Goal: Information Seeking & Learning: Learn about a topic

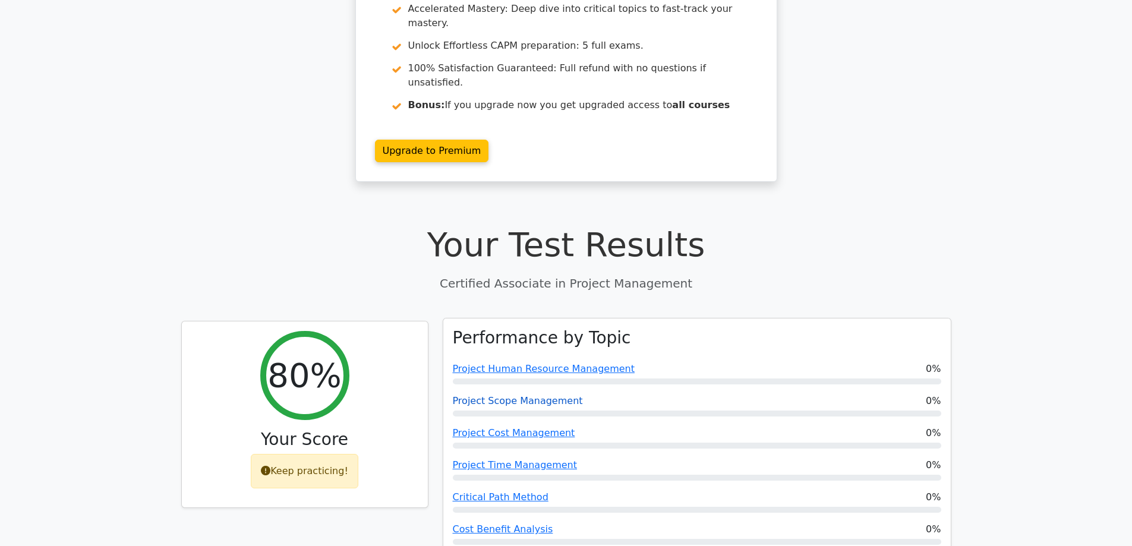
click at [528, 395] on link "Project Scope Management" at bounding box center [518, 400] width 130 height 11
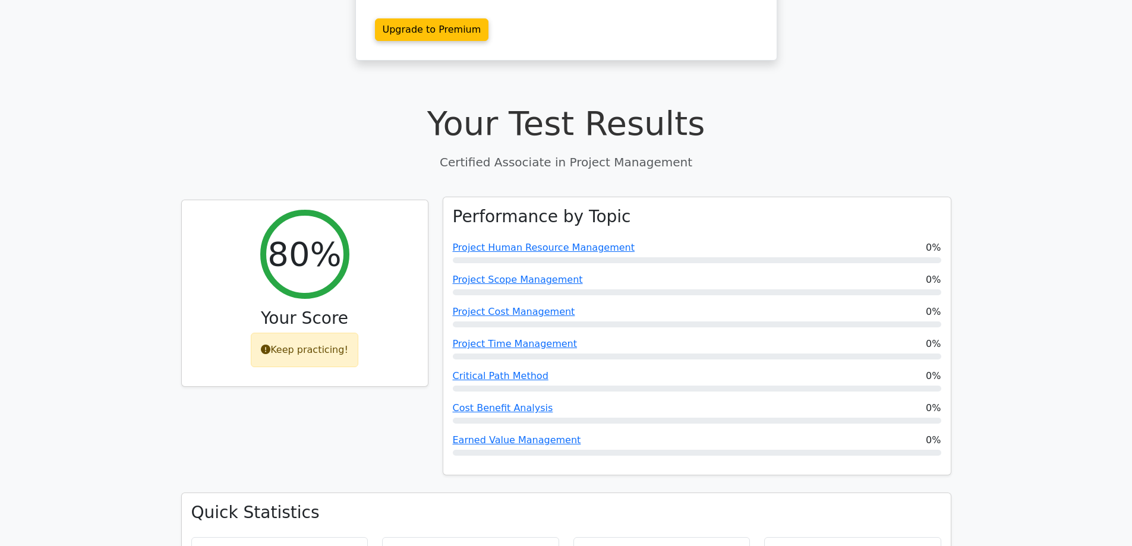
scroll to position [356, 0]
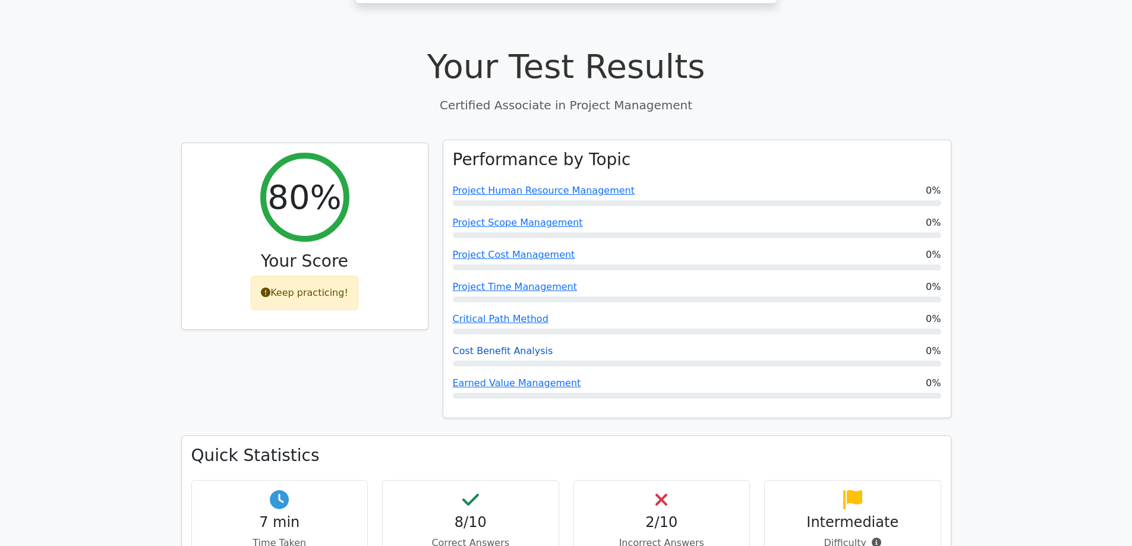
click at [530, 345] on link "Cost Benefit Analysis" at bounding box center [503, 350] width 100 height 11
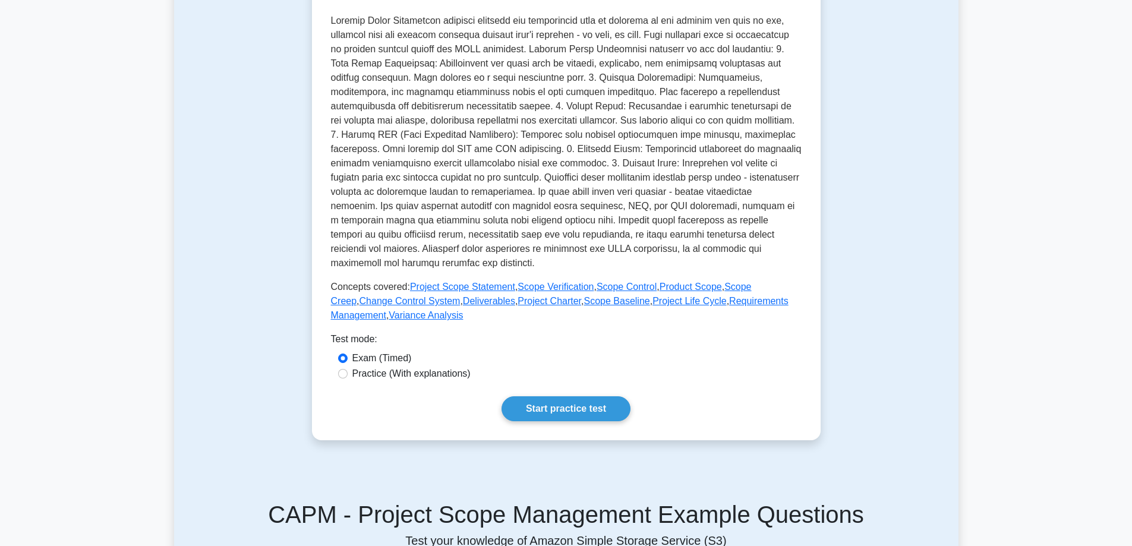
scroll to position [238, 0]
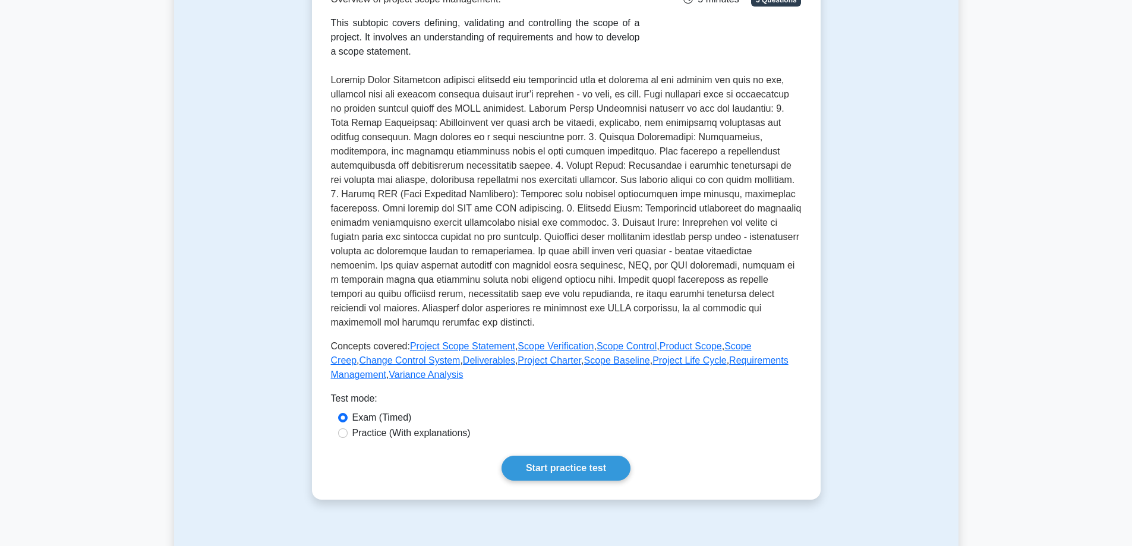
click at [446, 433] on label "Practice (With explanations)" at bounding box center [411, 433] width 118 height 14
click at [348, 433] on input "Practice (With explanations)" at bounding box center [343, 433] width 10 height 10
radio input "true"
click at [542, 466] on link "Start practice test" at bounding box center [565, 468] width 129 height 25
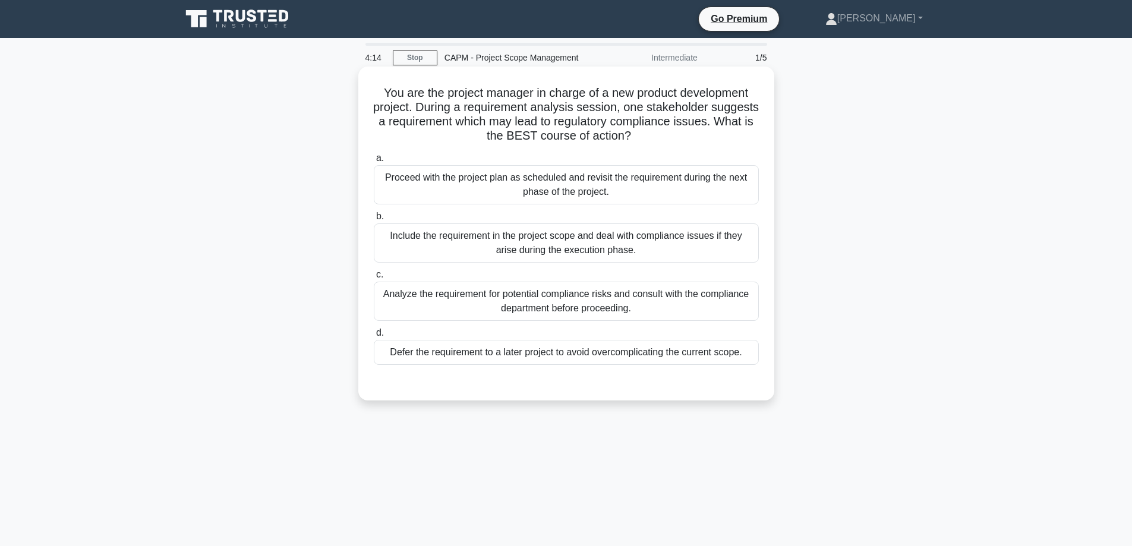
click at [568, 250] on div "Include the requirement in the project scope and deal with compliance issues if…" at bounding box center [566, 242] width 385 height 39
click at [374, 220] on input "b. Include the requirement in the project scope and deal with compliance issues…" at bounding box center [374, 217] width 0 height 8
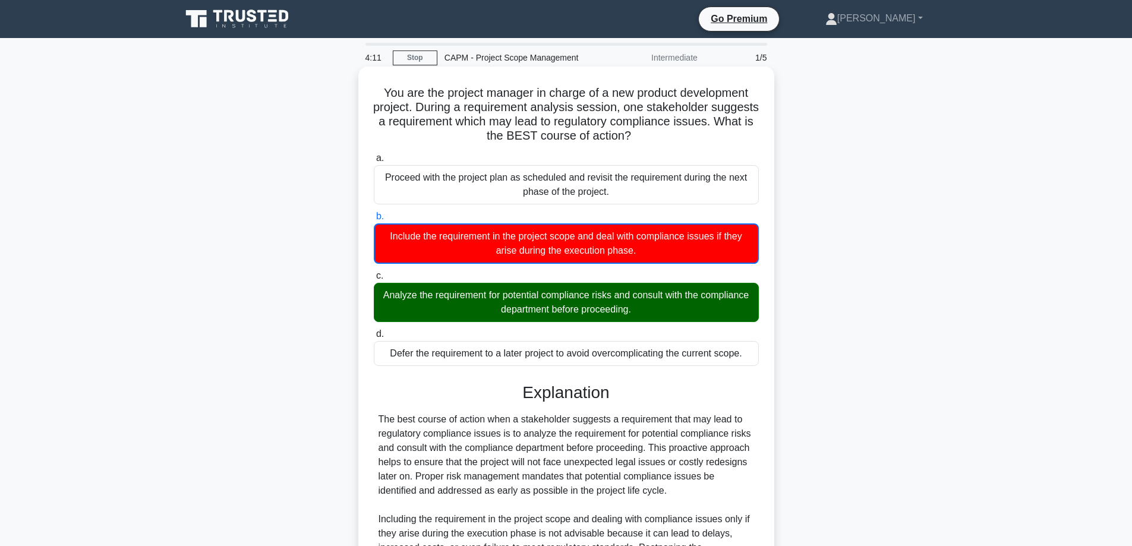
click at [553, 301] on div "Analyze the requirement for potential compliance risks and consult with the com…" at bounding box center [566, 302] width 385 height 39
click at [374, 280] on input "c. Analyze the requirement for potential compliance risks and consult with the …" at bounding box center [374, 276] width 0 height 8
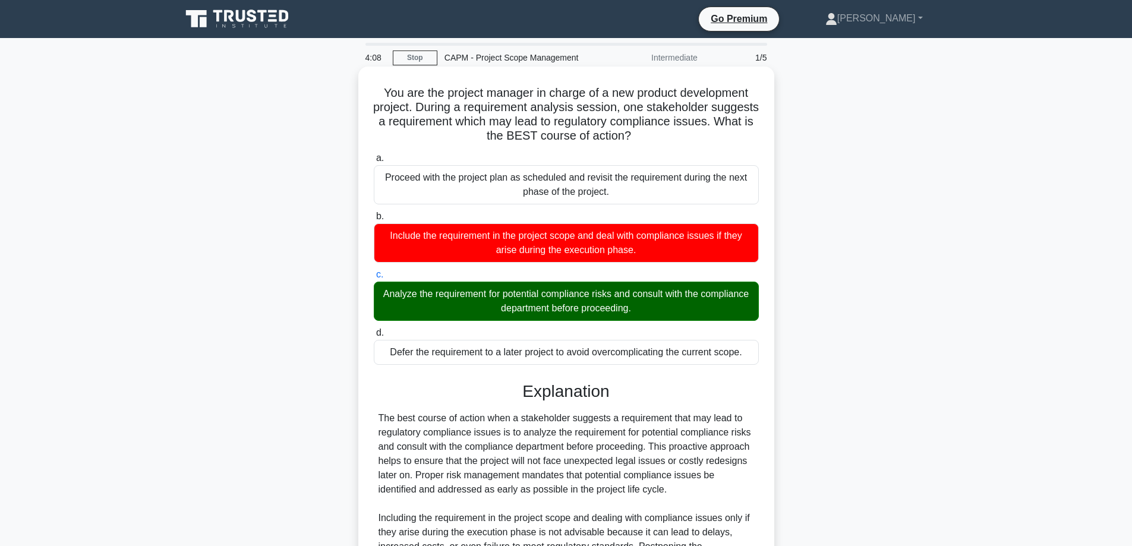
click at [557, 296] on div "Analyze the requirement for potential compliance risks and consult with the com…" at bounding box center [566, 301] width 385 height 39
click at [374, 279] on input "c. Analyze the requirement for potential compliance risks and consult with the …" at bounding box center [374, 275] width 0 height 8
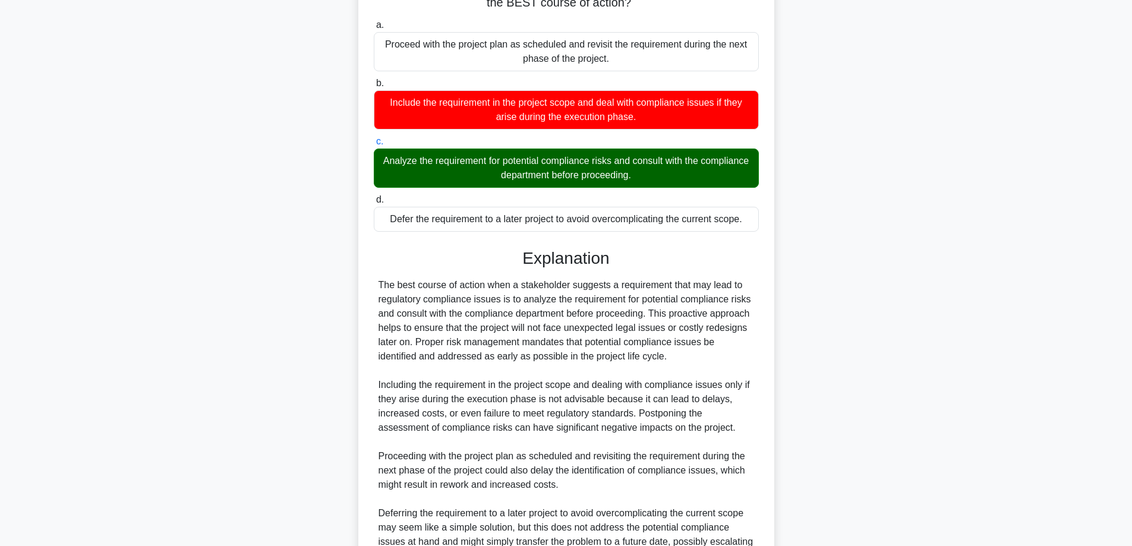
scroll to position [258, 0]
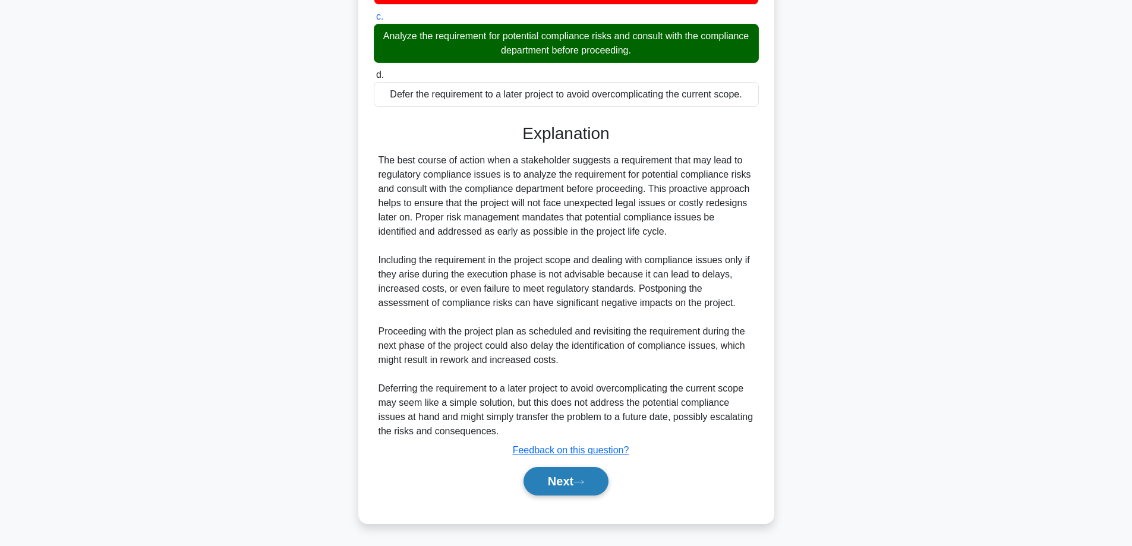
click at [580, 481] on icon at bounding box center [578, 482] width 11 height 7
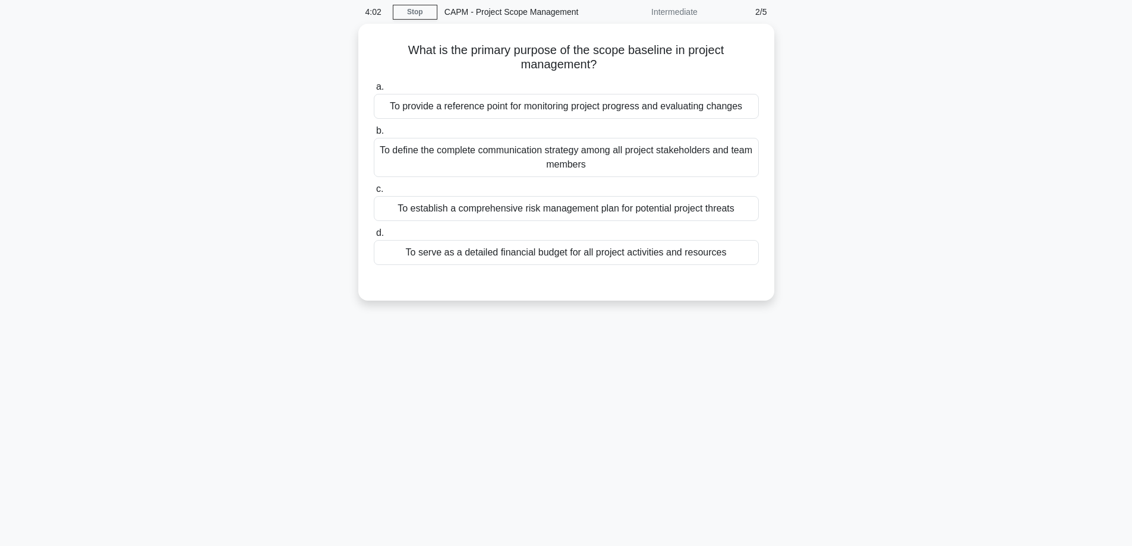
scroll to position [0, 0]
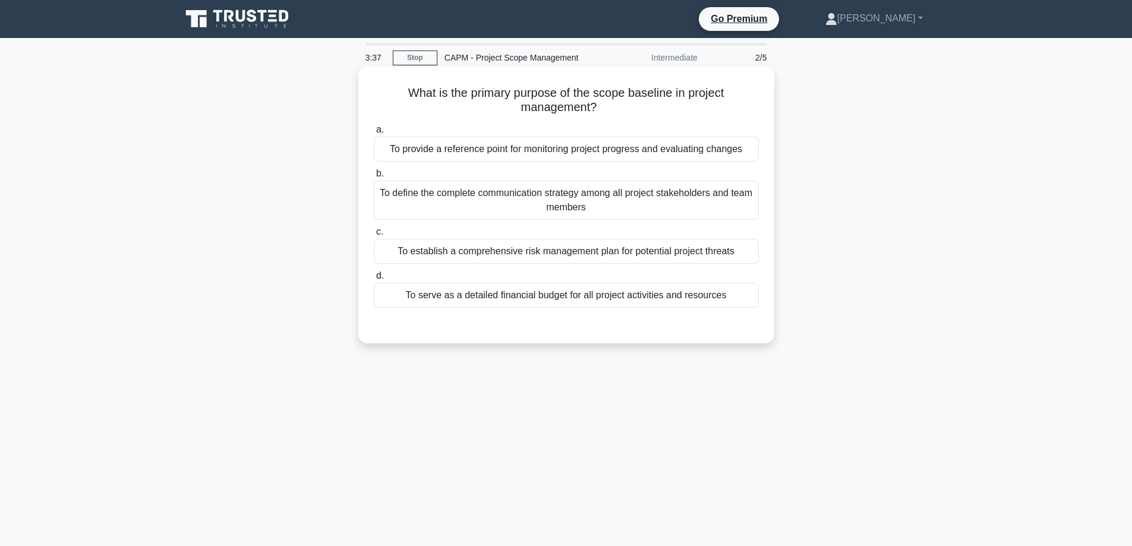
click at [551, 296] on div "To serve as a detailed financial budget for all project activities and resources" at bounding box center [566, 295] width 385 height 25
click at [374, 280] on input "d. To serve as a detailed financial budget for all project activities and resou…" at bounding box center [374, 276] width 0 height 8
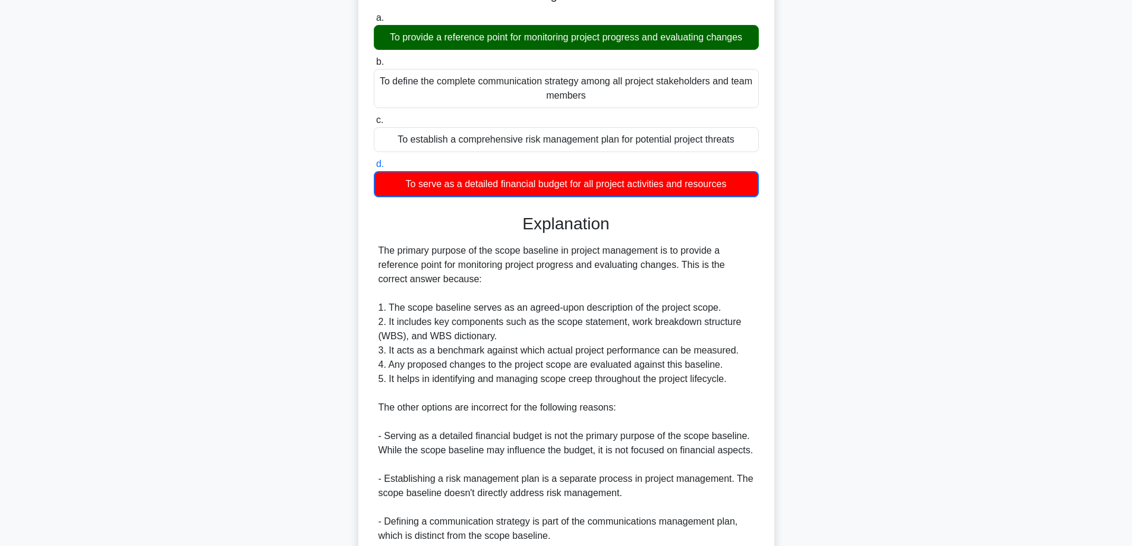
scroll to position [260, 0]
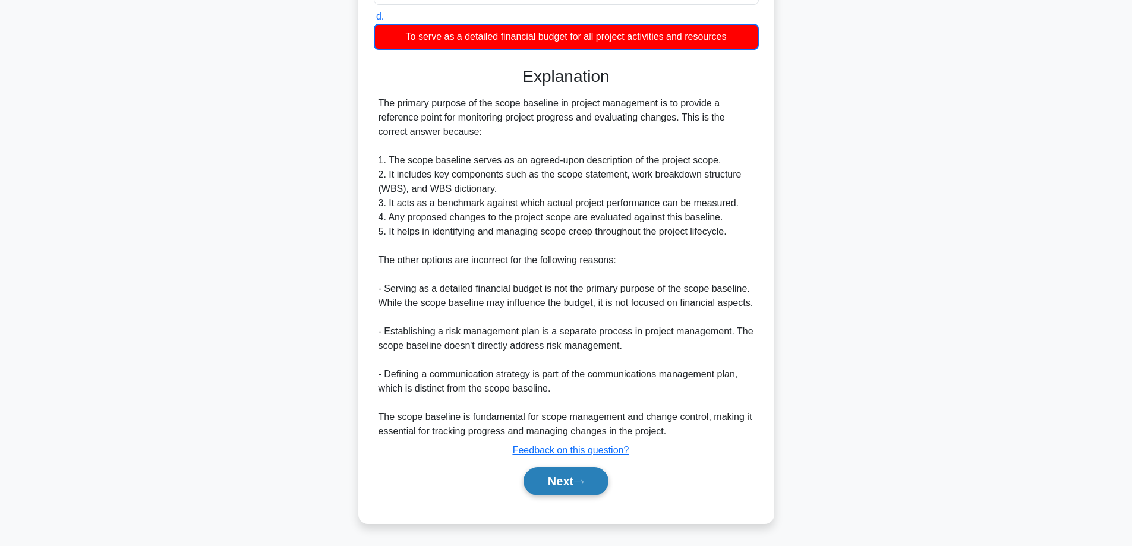
click at [583, 479] on icon at bounding box center [578, 482] width 11 height 7
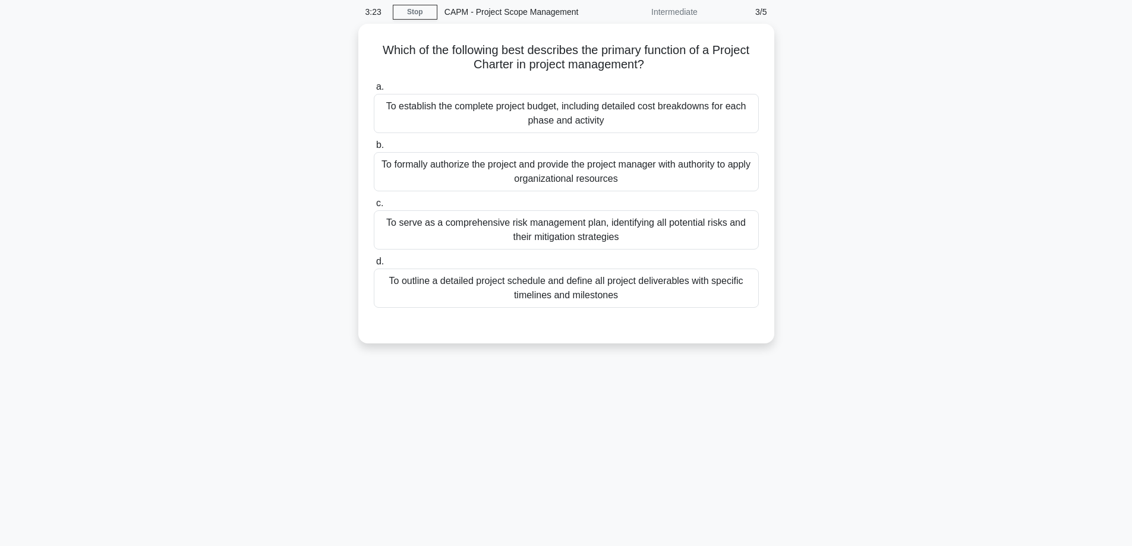
scroll to position [0, 0]
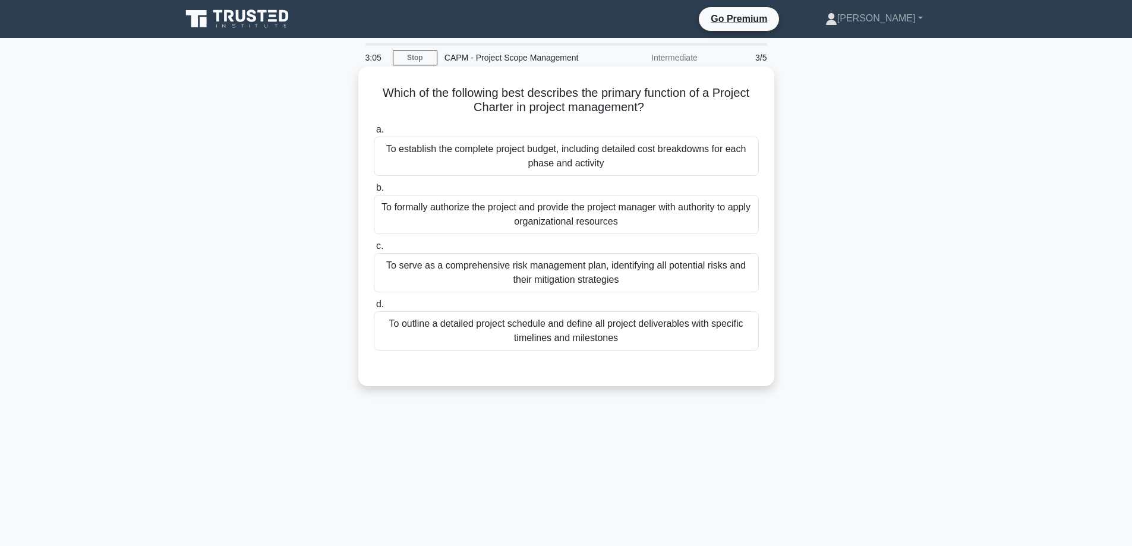
click at [602, 335] on div "To outline a detailed project schedule and define all project deliverables with…" at bounding box center [566, 330] width 385 height 39
click at [374, 308] on input "d. To outline a detailed project schedule and define all project deliverables w…" at bounding box center [374, 305] width 0 height 8
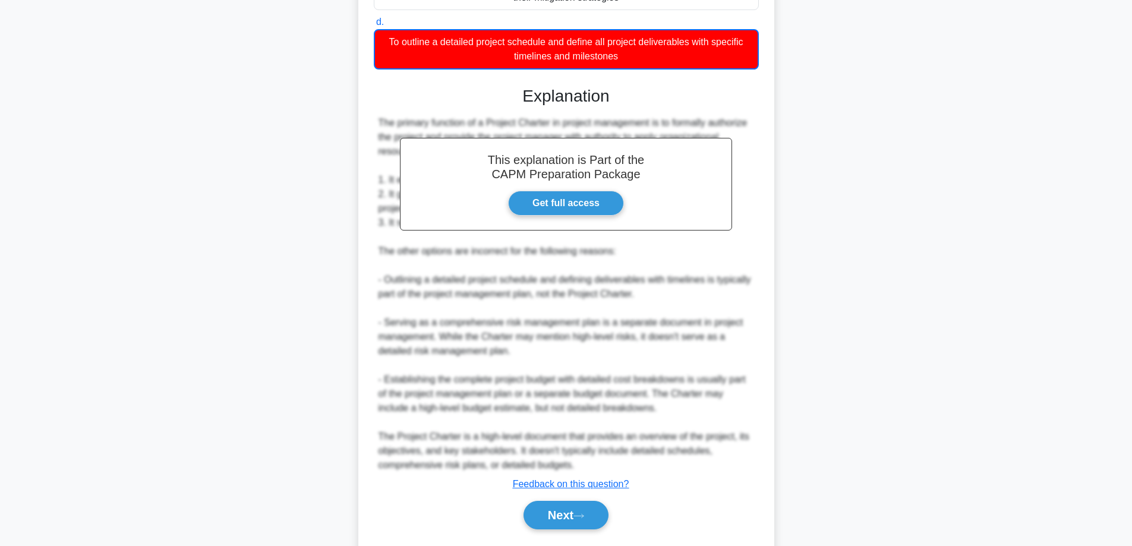
scroll to position [317, 0]
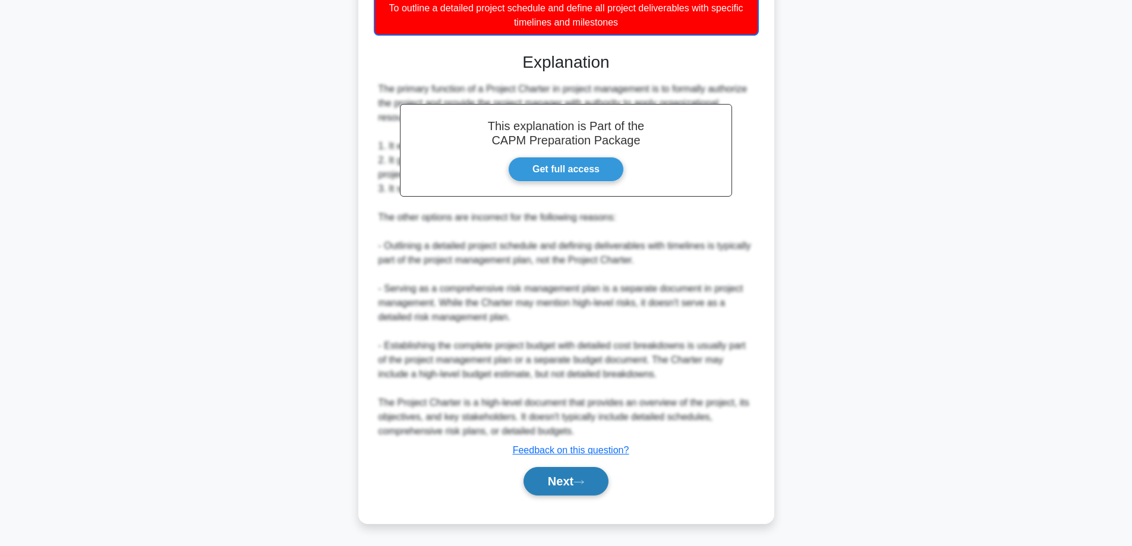
click at [582, 481] on icon at bounding box center [578, 482] width 11 height 7
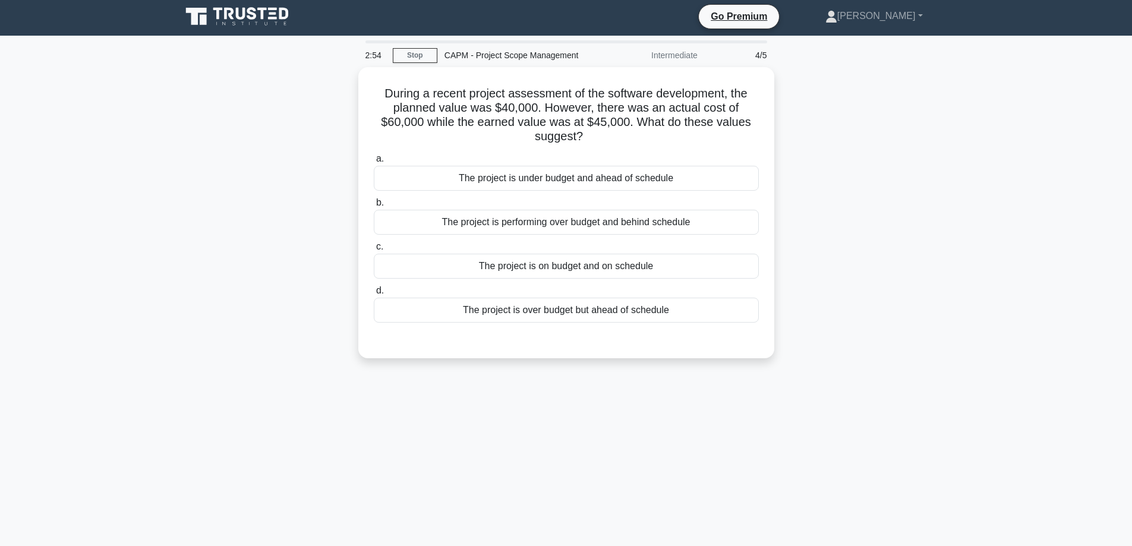
scroll to position [0, 0]
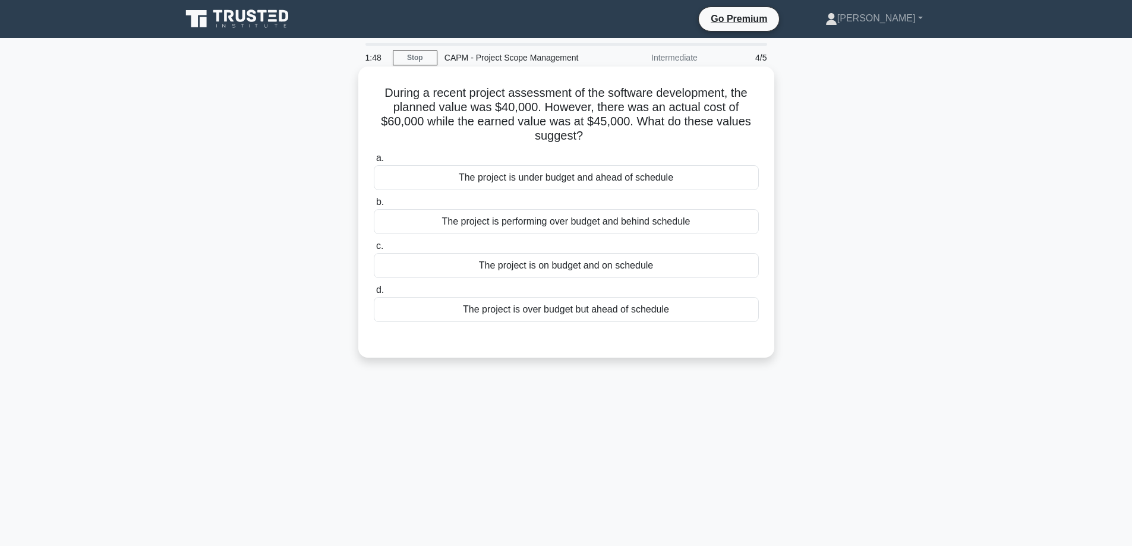
click at [643, 307] on div "The project is over budget but ahead of schedule" at bounding box center [566, 309] width 385 height 25
click at [374, 294] on input "d. The project is over budget but ahead of schedule" at bounding box center [374, 290] width 0 height 8
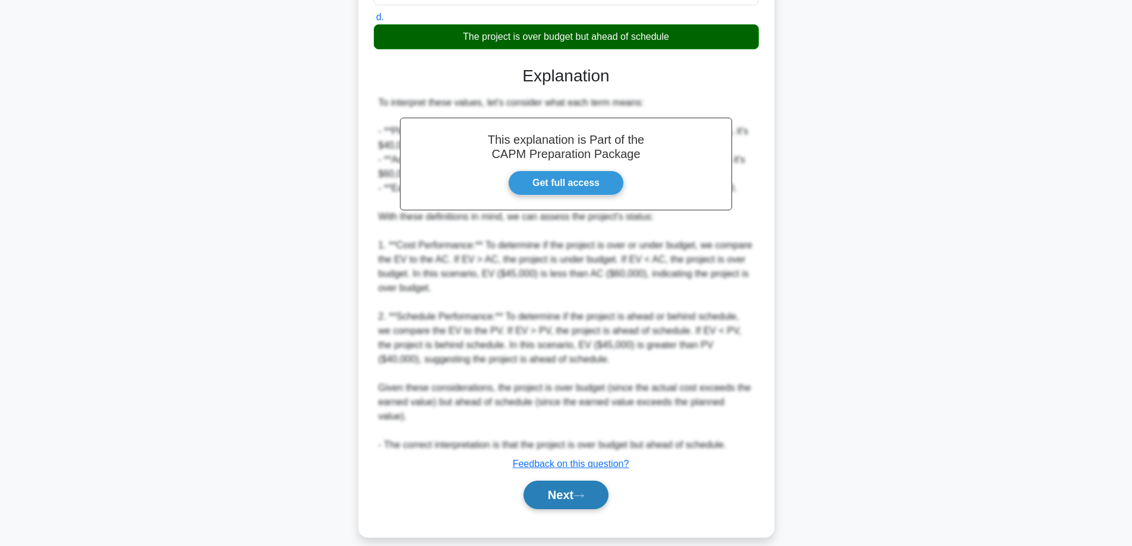
click at [576, 481] on button "Next" at bounding box center [565, 495] width 85 height 29
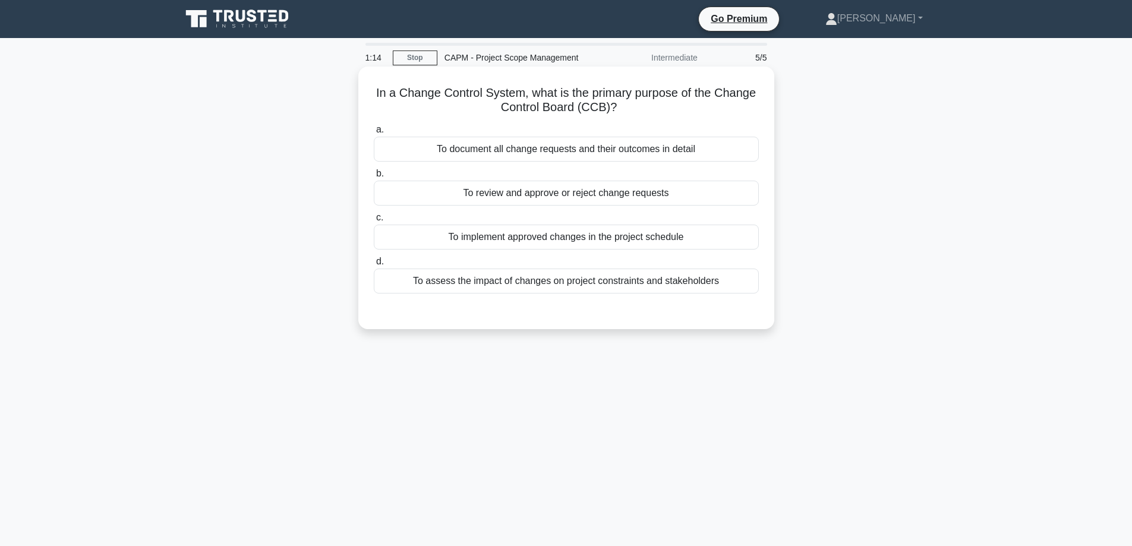
click at [631, 194] on div "To review and approve or reject change requests" at bounding box center [566, 193] width 385 height 25
click at [374, 178] on input "b. To review and approve or reject change requests" at bounding box center [374, 174] width 0 height 8
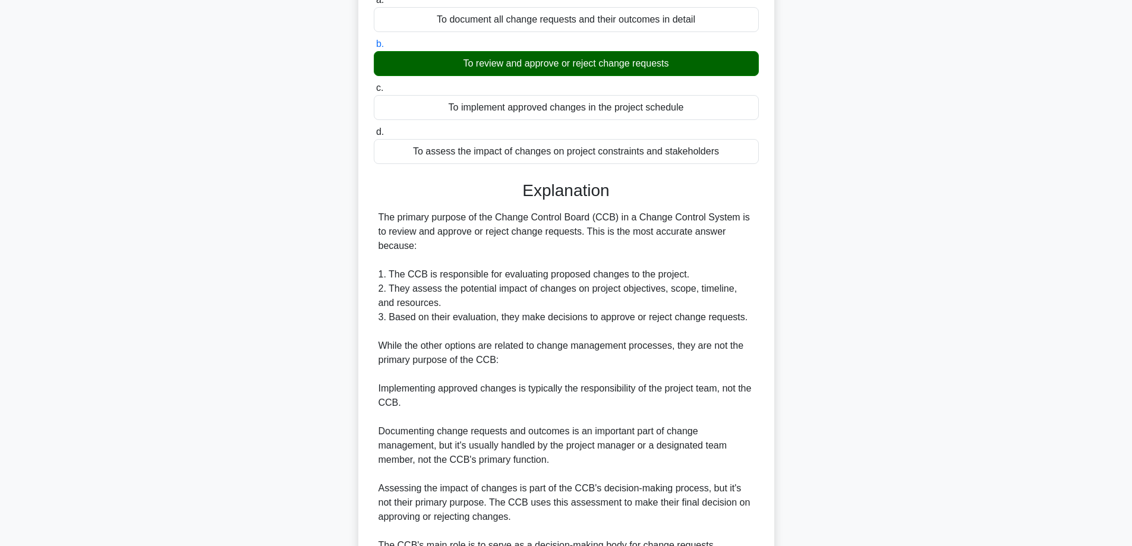
scroll to position [244, 0]
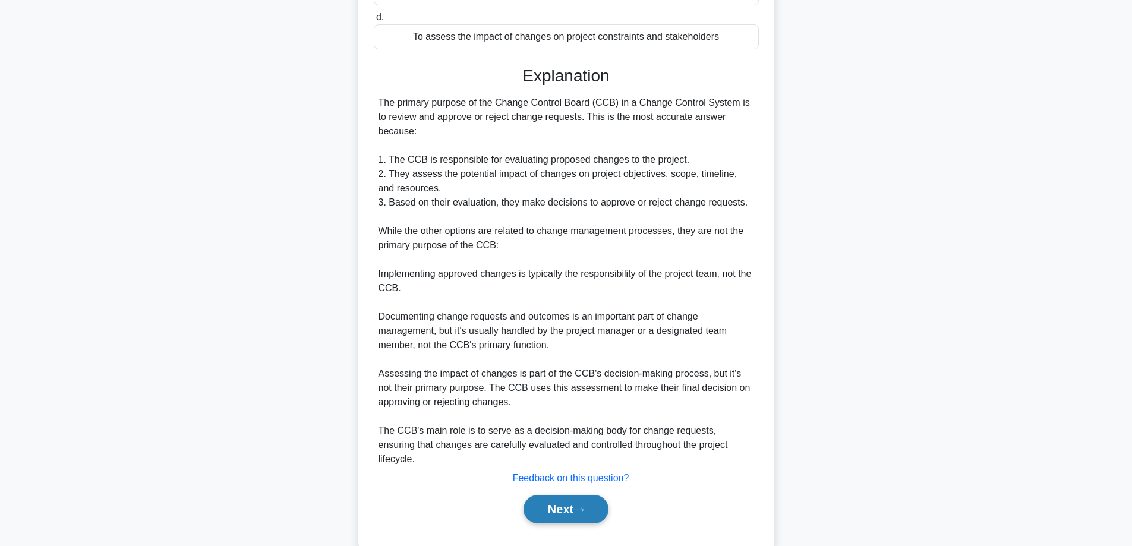
click at [573, 495] on button "Next" at bounding box center [565, 509] width 85 height 29
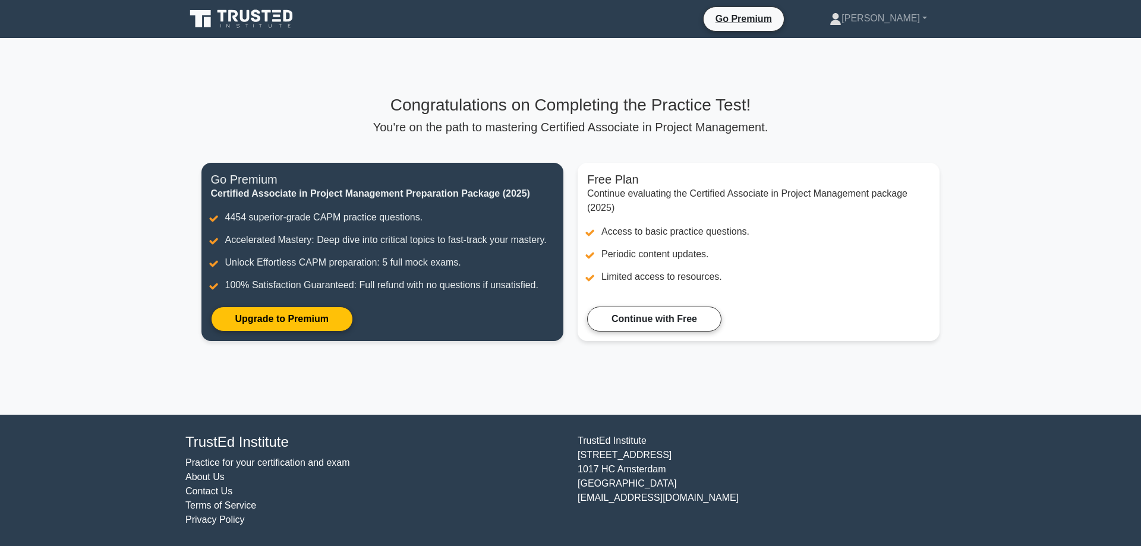
click at [255, 17] on icon at bounding box center [242, 19] width 114 height 23
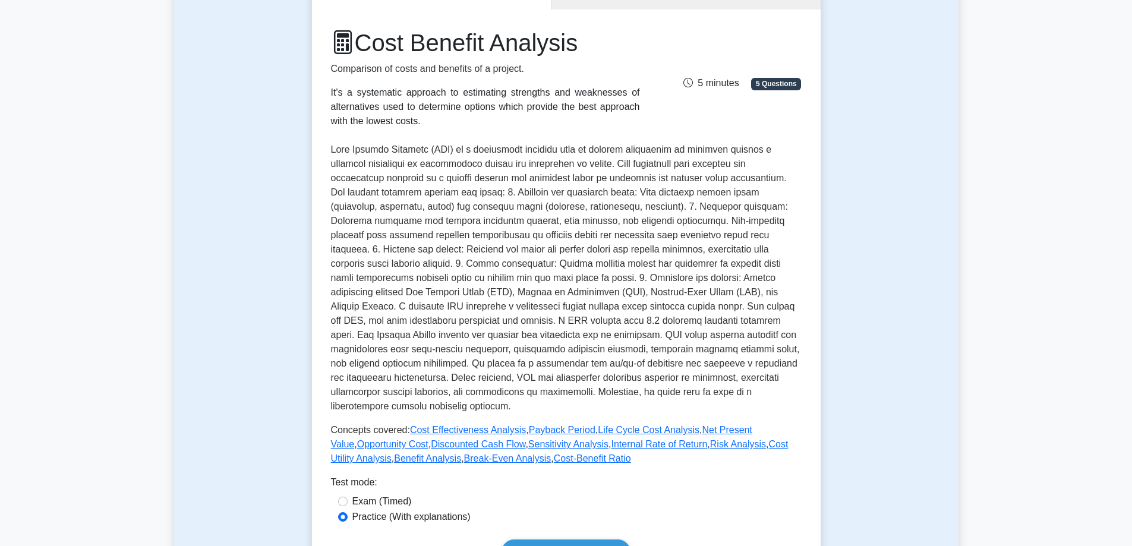
scroll to position [297, 0]
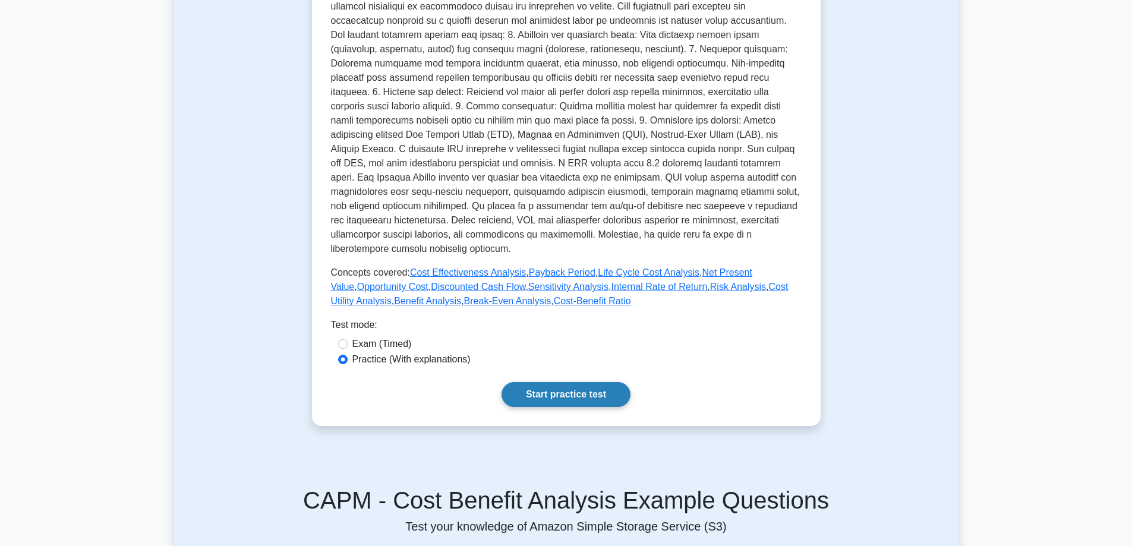
click at [595, 382] on link "Start practice test" at bounding box center [565, 394] width 129 height 25
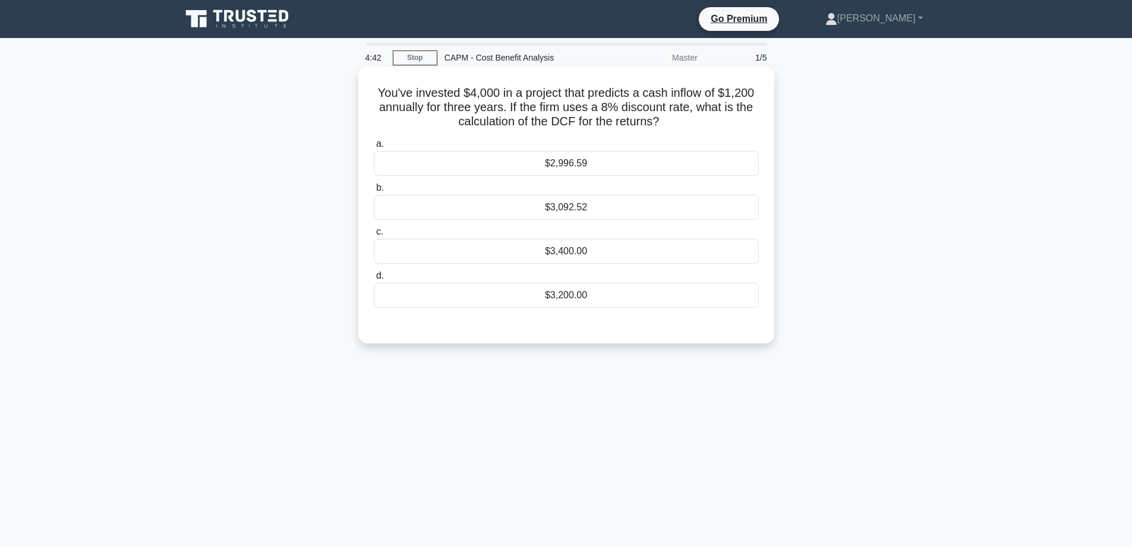
click at [584, 158] on div "$2,996.59" at bounding box center [566, 163] width 385 height 25
click at [374, 148] on input "a. $2,996.59" at bounding box center [374, 144] width 0 height 8
